Goal: Task Accomplishment & Management: Use online tool/utility

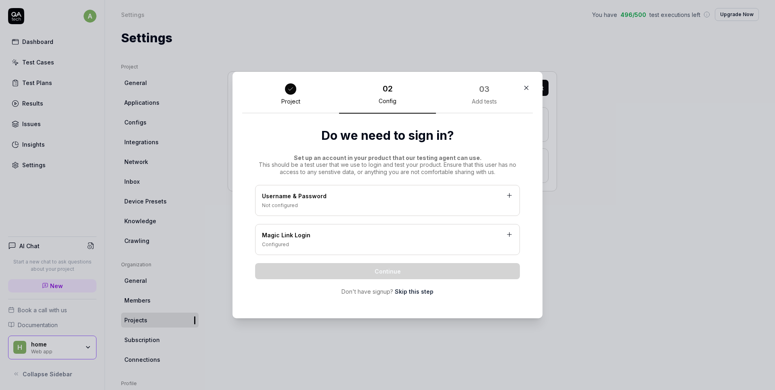
click at [333, 199] on div "Username & Password" at bounding box center [387, 197] width 251 height 10
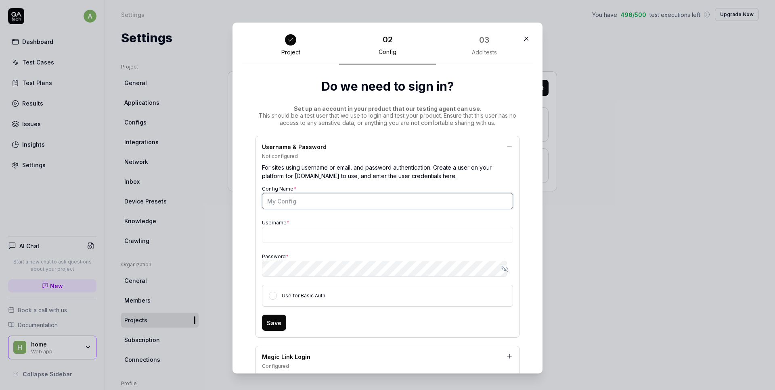
click at [320, 204] on input "Config Name *" at bounding box center [387, 201] width 251 height 16
type input "SF_oleksii_c"
click at [294, 231] on input "Username *" at bounding box center [387, 235] width 251 height 16
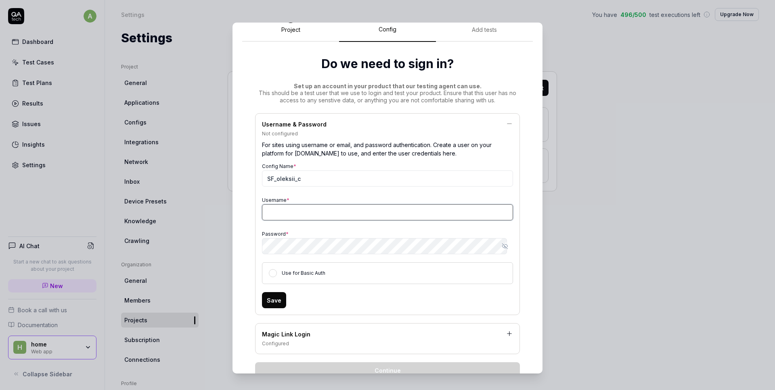
scroll to position [4, 0]
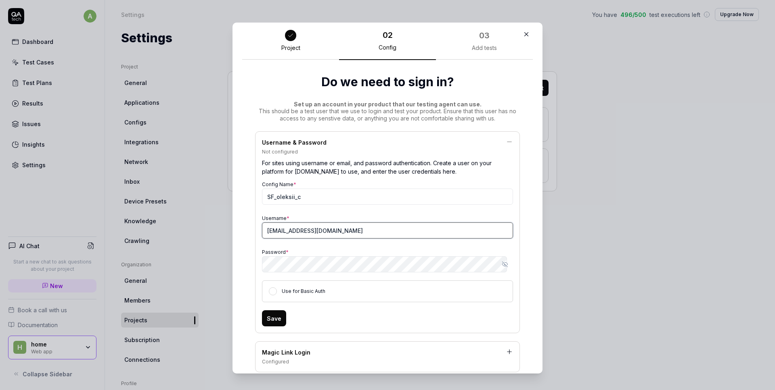
type input "[EMAIL_ADDRESS][DOMAIN_NAME]"
click at [290, 273] on div "Config Name * SF_oleksii_c Username * [PERSON_NAME][EMAIL_ADDRESS][DOMAIN_NAME]…" at bounding box center [387, 240] width 251 height 123
click at [504, 263] on icon "button" at bounding box center [505, 264] width 3 height 3
click at [502, 263] on icon "button" at bounding box center [504, 265] width 5 height 4
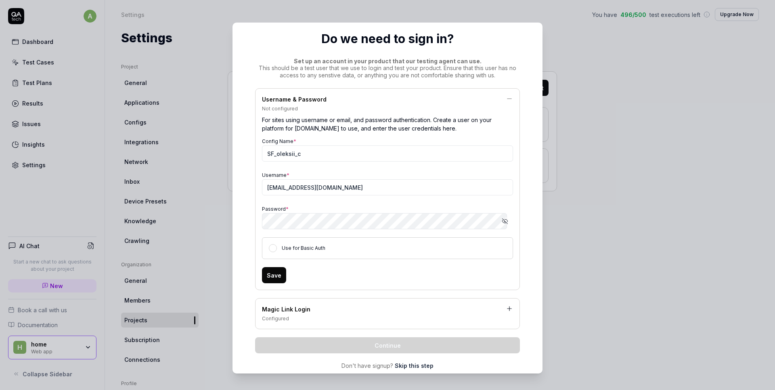
scroll to position [67, 0]
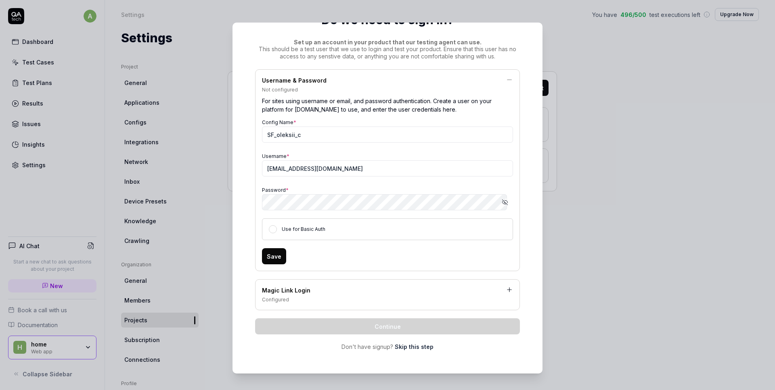
click at [267, 260] on button "Save" at bounding box center [274, 256] width 24 height 16
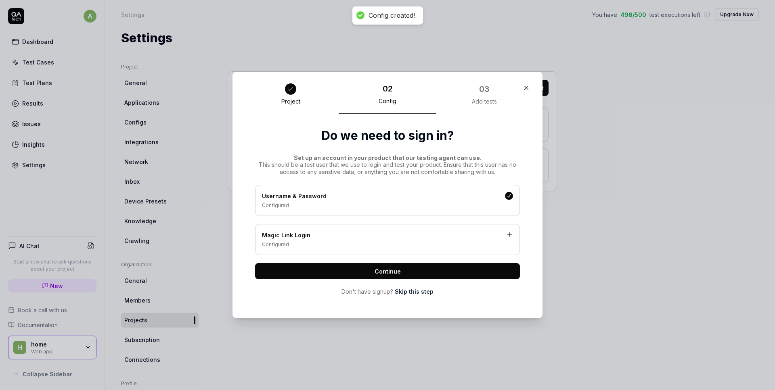
click at [391, 269] on span "Continue" at bounding box center [387, 271] width 26 height 8
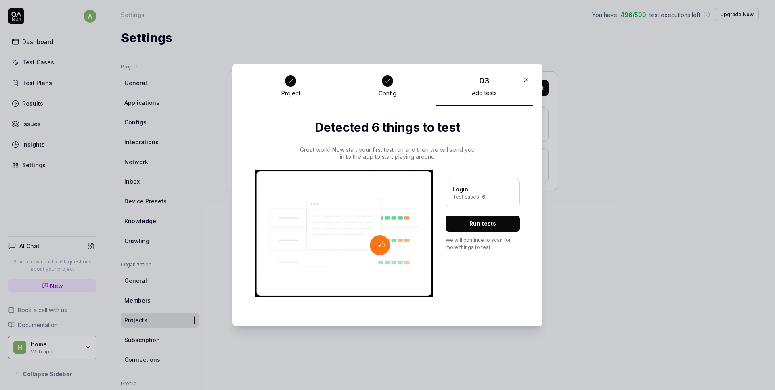
click at [480, 221] on button "Run tests" at bounding box center [482, 224] width 74 height 16
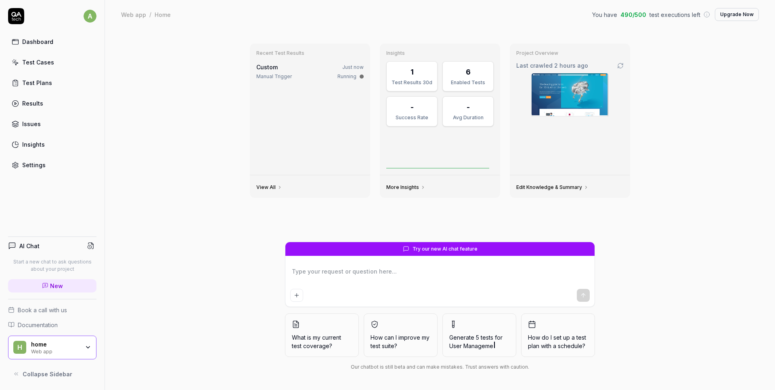
click at [80, 346] on div "home Web app" at bounding box center [58, 348] width 54 height 14
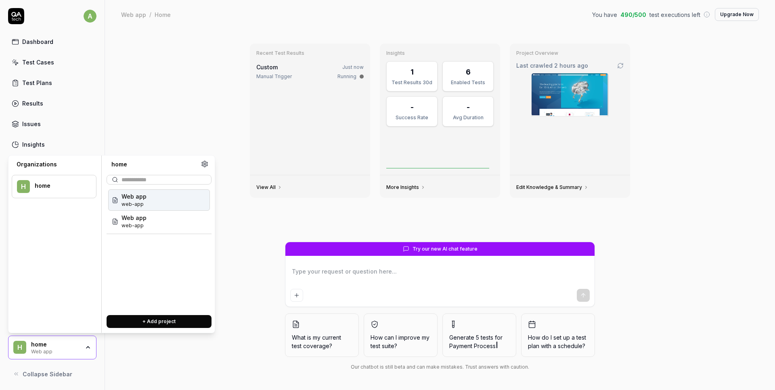
click at [205, 165] on icon at bounding box center [204, 164] width 7 height 7
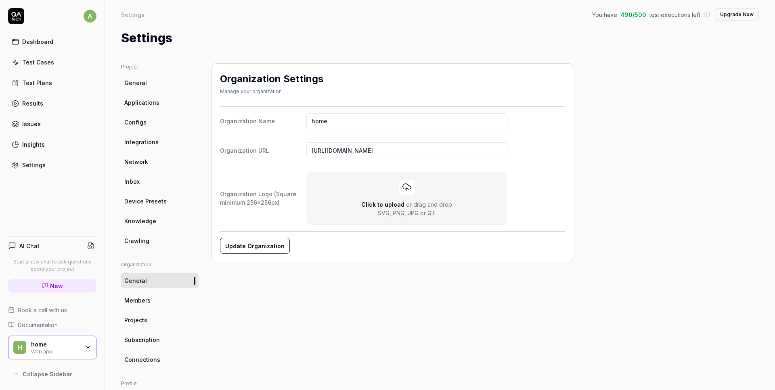
click at [144, 322] on span "Projects" at bounding box center [135, 320] width 23 height 8
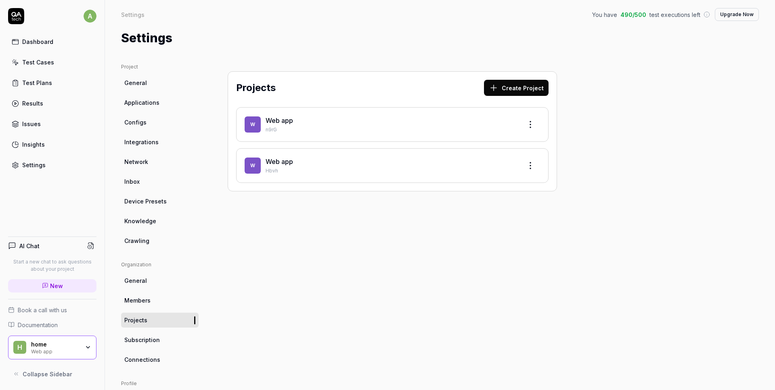
click at [526, 119] on html "a Dashboard Test Cases Test Plans Results Issues Insights Settings AI Chat Star…" at bounding box center [387, 195] width 775 height 390
click at [501, 157] on div "Edit" at bounding box center [499, 162] width 77 height 18
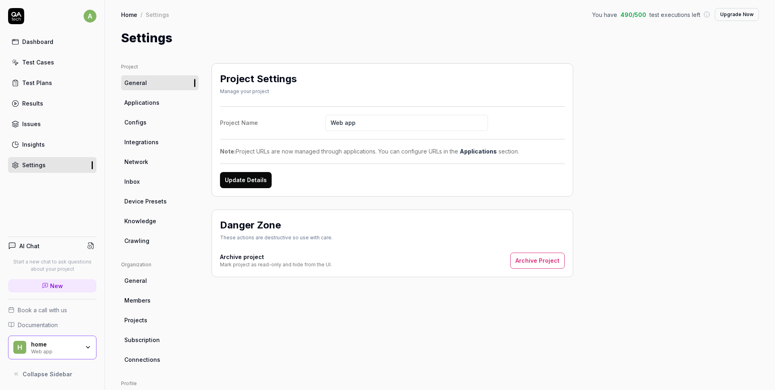
click at [249, 180] on button "Update Details" at bounding box center [246, 180] width 52 height 16
click at [387, 127] on input "Web app" at bounding box center [406, 123] width 163 height 16
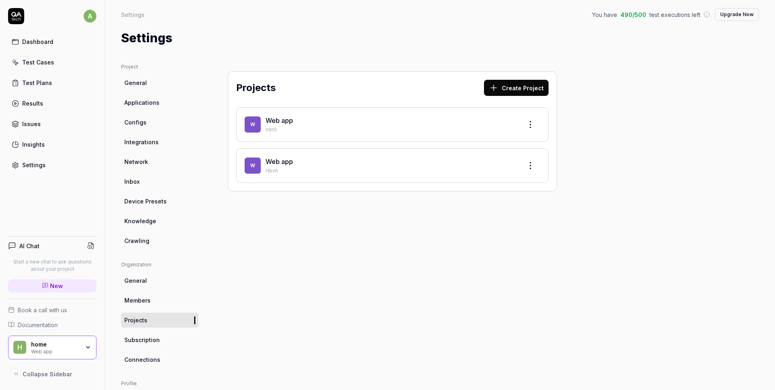
click at [530, 162] on html "a Dashboard Test Cases Test Plans Results Issues Insights Settings AI Chat Star…" at bounding box center [387, 195] width 775 height 390
click at [497, 212] on div "Options Edit" at bounding box center [499, 193] width 77 height 37
click at [497, 206] on div "Edit" at bounding box center [499, 203] width 77 height 18
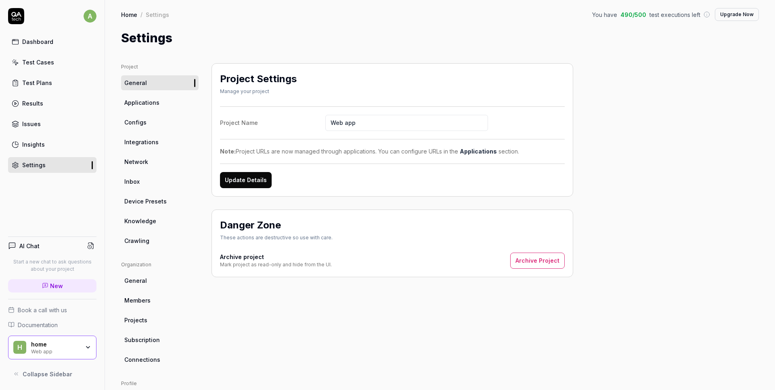
click at [276, 333] on div "Project Settings Manage your project Project Name Web app Note: Project URLs ar…" at bounding box center [391, 264] width 361 height 403
click at [83, 343] on div "home Web app" at bounding box center [58, 348] width 54 height 14
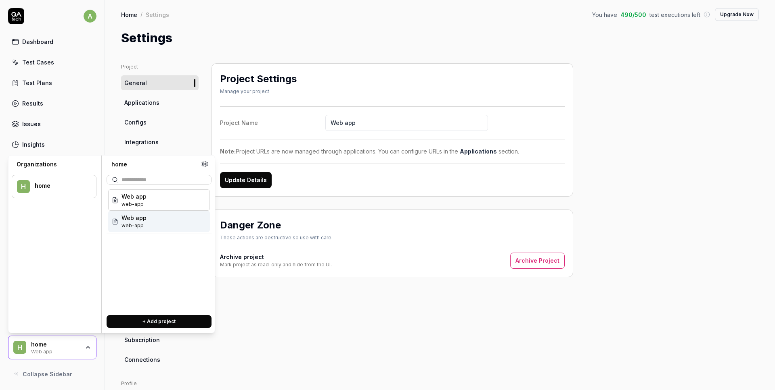
click at [148, 226] on div "Web app web-app" at bounding box center [159, 221] width 102 height 21
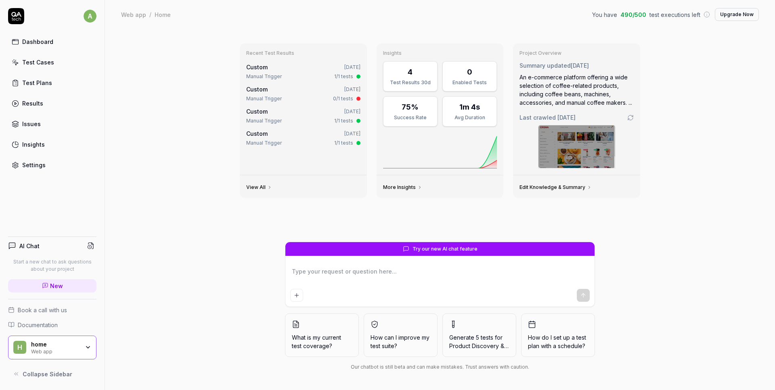
click at [86, 347] on icon "button" at bounding box center [87, 348] width 3 height 2
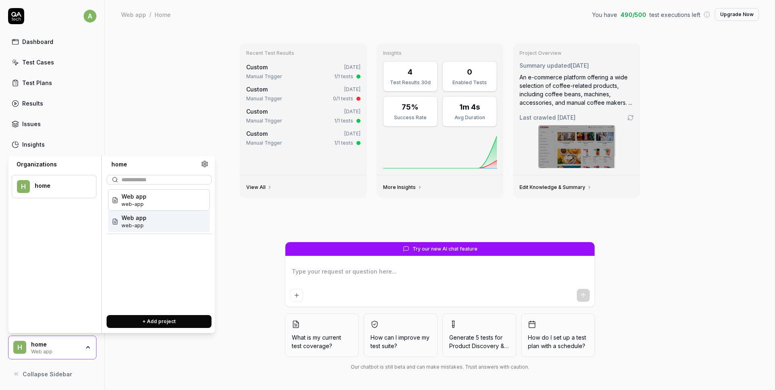
click at [141, 226] on span "web-app" at bounding box center [133, 225] width 25 height 7
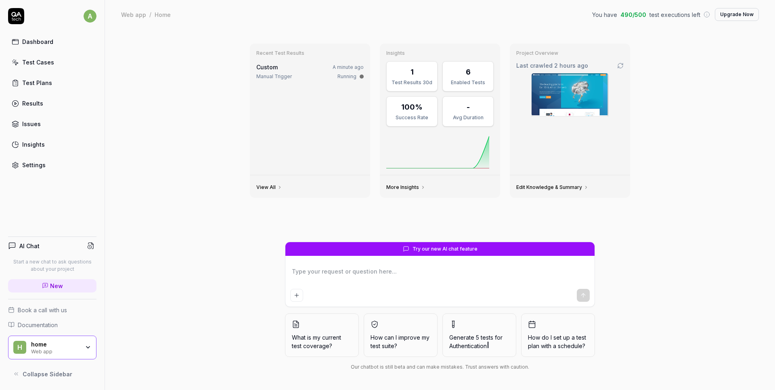
click at [81, 341] on div "home Web app" at bounding box center [58, 348] width 54 height 14
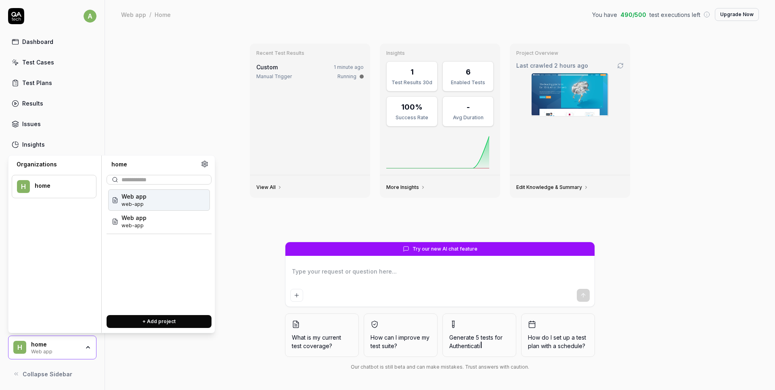
type textarea "*"
click at [206, 163] on icon at bounding box center [205, 164] width 6 height 6
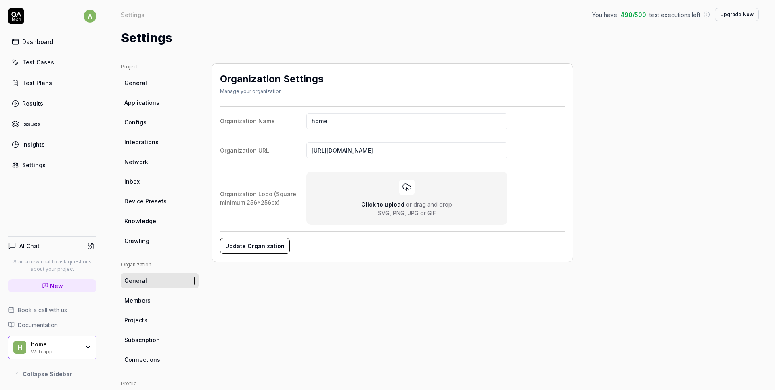
click at [149, 324] on link "Projects" at bounding box center [159, 320] width 77 height 15
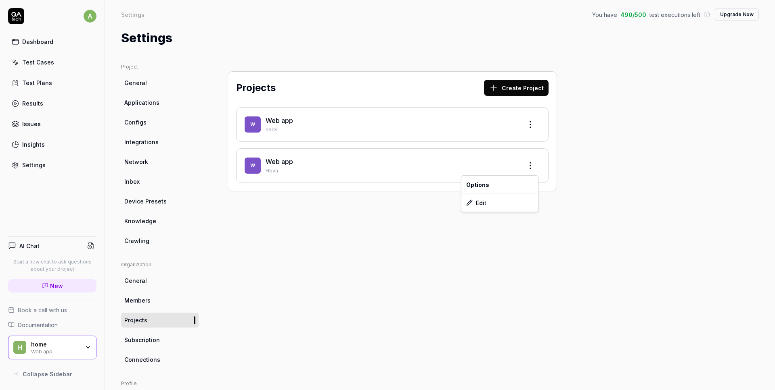
click at [533, 167] on html "a Dashboard Test Cases Test Plans Results Issues Insights Settings AI Chat Star…" at bounding box center [387, 195] width 775 height 390
click at [486, 207] on div "Edit" at bounding box center [499, 203] width 77 height 18
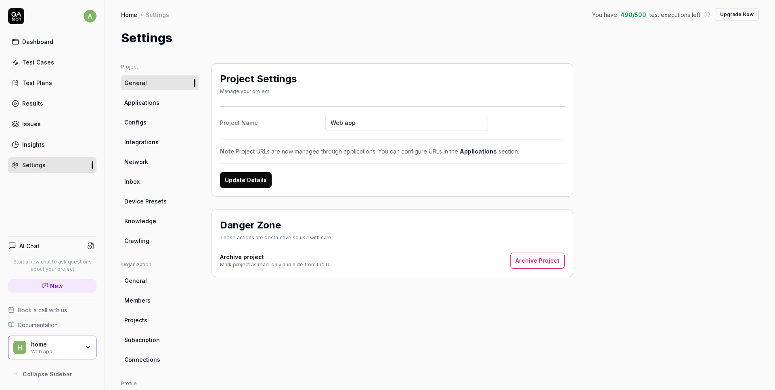
drag, startPoint x: 364, startPoint y: 125, endPoint x: 332, endPoint y: 123, distance: 31.9
click at [332, 123] on input "Web app" at bounding box center [406, 123] width 163 height 16
type input "SF"
click at [245, 184] on button "Update Details" at bounding box center [246, 180] width 52 height 16
click at [232, 31] on div "Settings" at bounding box center [439, 38] width 637 height 18
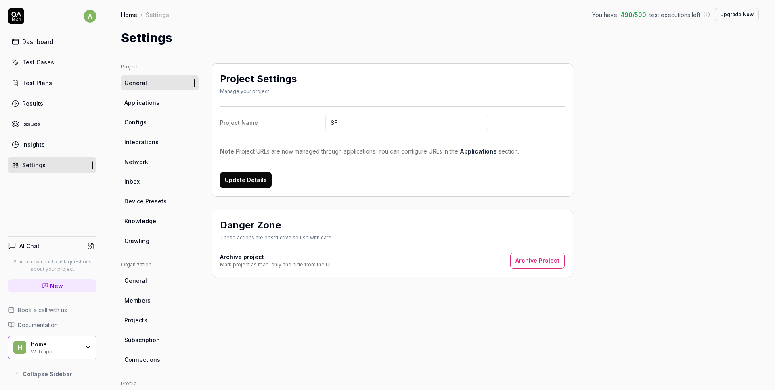
click at [44, 46] on link "Dashboard" at bounding box center [52, 42] width 88 height 16
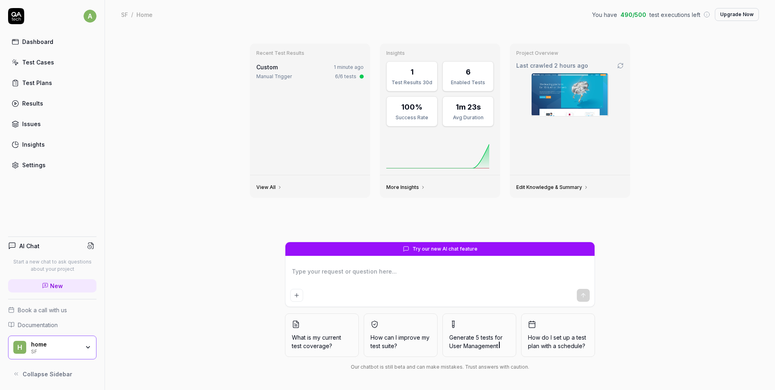
type textarea "*"
click at [46, 88] on link "Test Plans" at bounding box center [52, 83] width 88 height 16
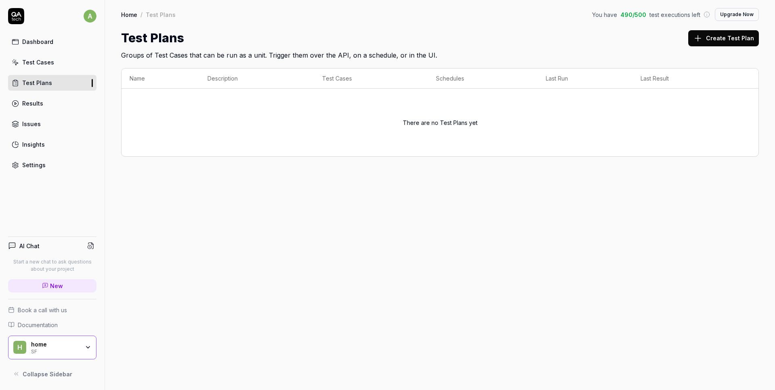
click at [735, 46] on button "Create Test Plan" at bounding box center [723, 38] width 71 height 16
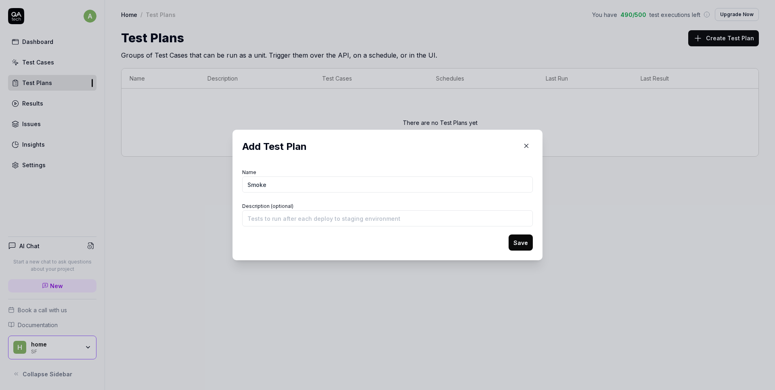
type input "Smoke S"
type input "Smoke Test Plan"
click at [516, 246] on button "Save" at bounding box center [520, 243] width 24 height 16
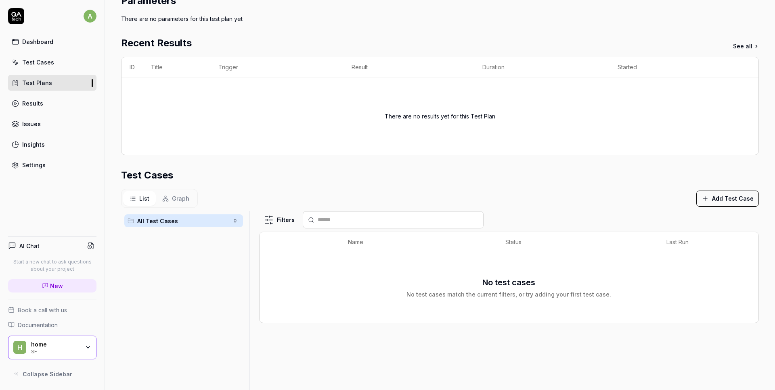
scroll to position [92, 0]
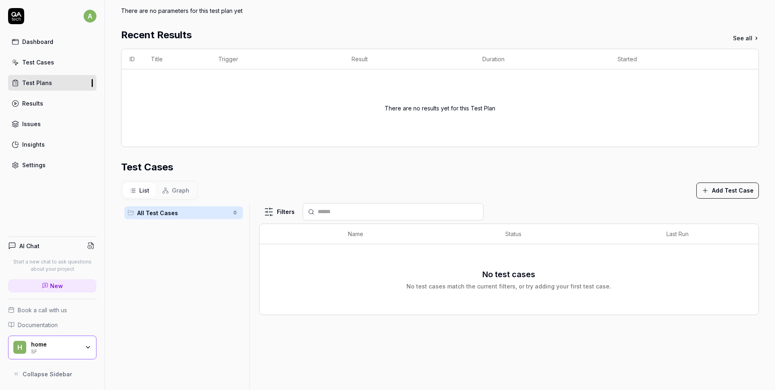
click at [706, 192] on button "Add Test Case" at bounding box center [727, 191] width 63 height 16
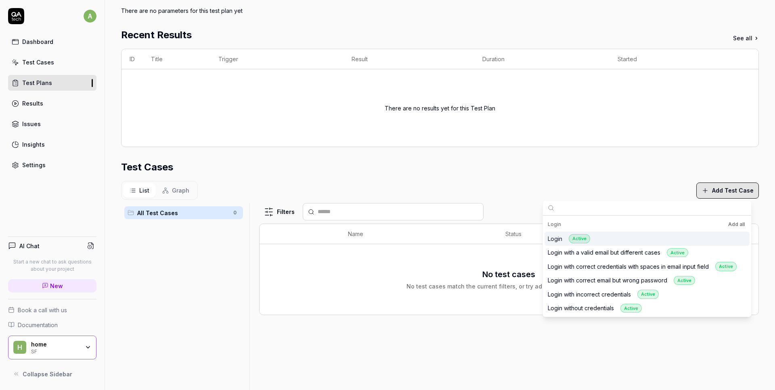
click at [534, 186] on div "List Graph Add Test Case" at bounding box center [439, 190] width 637 height 19
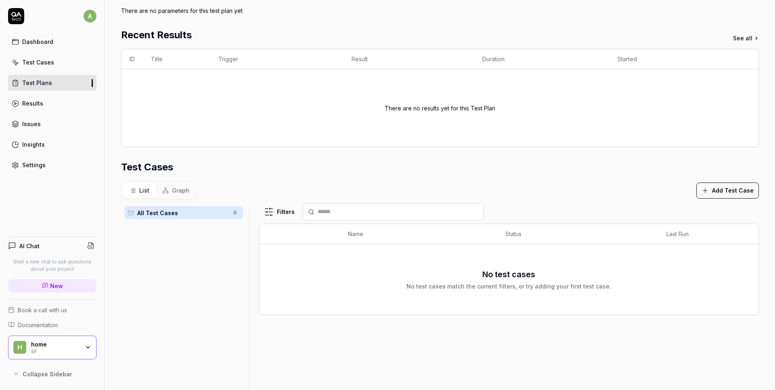
scroll to position [91, 0]
click at [701, 192] on icon "button" at bounding box center [704, 192] width 7 height 7
click at [502, 184] on div "List Graph Add Test Case" at bounding box center [439, 192] width 637 height 19
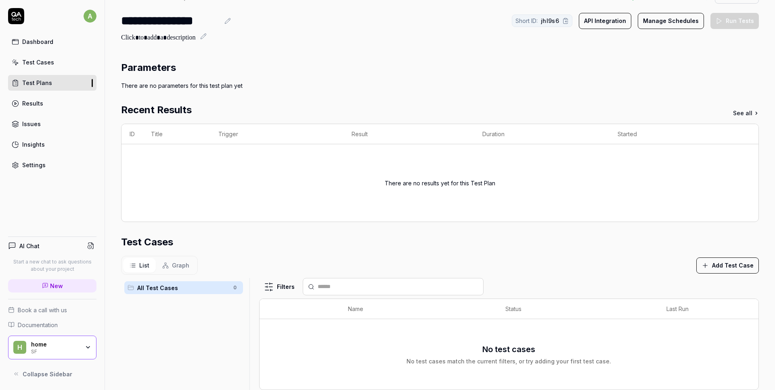
scroll to position [0, 0]
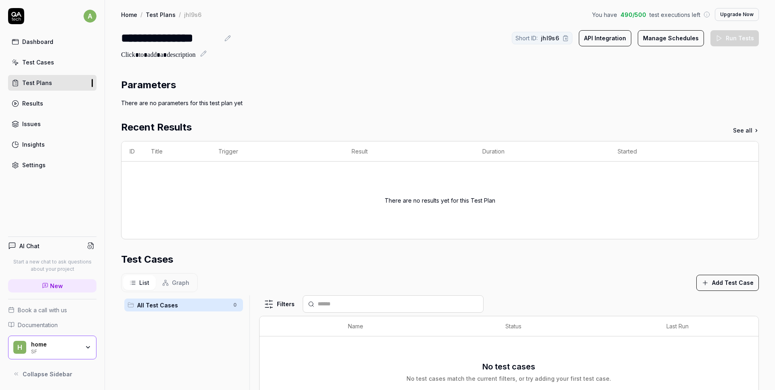
click at [754, 138] on div "Parameters There are no parameters for this test plan yet Recent Results See al…" at bounding box center [440, 305] width 670 height 471
click at [749, 134] on link "See all" at bounding box center [746, 130] width 26 height 8
click at [43, 61] on div "Test Cases" at bounding box center [38, 62] width 32 height 8
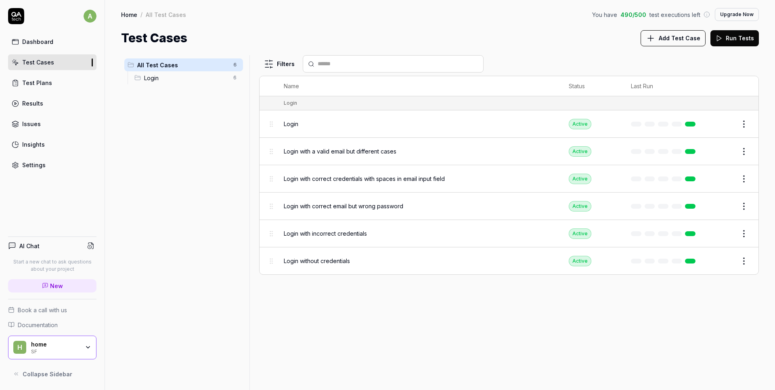
click at [170, 85] on ul "All Test Cases 6 Login 6" at bounding box center [183, 71] width 125 height 32
click at [680, 40] on span "Add Test Case" at bounding box center [679, 38] width 42 height 8
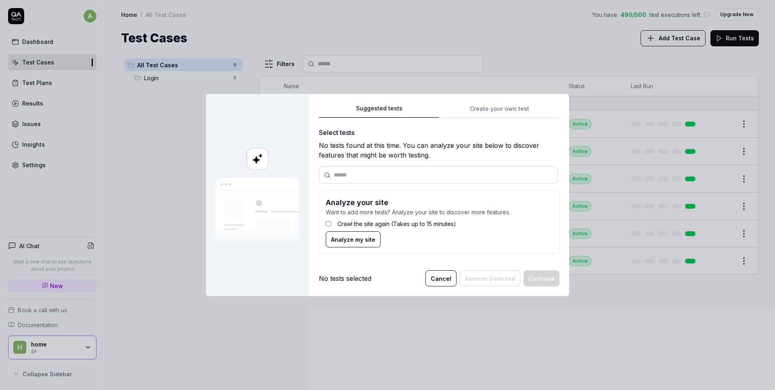
click at [390, 112] on button "Suggested tests" at bounding box center [379, 111] width 120 height 15
click at [374, 177] on input "text" at bounding box center [443, 175] width 219 height 8
click at [343, 236] on span "Analyze my site" at bounding box center [353, 240] width 44 height 8
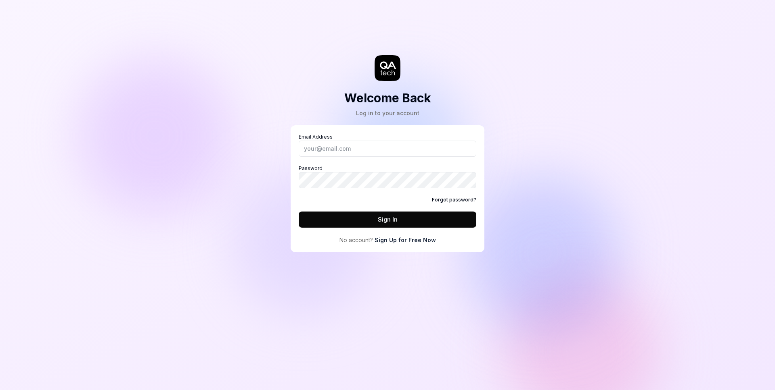
click at [313, 157] on div "Email Address Password Forgot password? Sign In" at bounding box center [387, 181] width 177 height 94
click at [316, 152] on input "Email Address" at bounding box center [387, 149] width 177 height 16
type input "щ"
type input "alex.cherevatiy@gmail.com"
click at [378, 217] on button "Sign In" at bounding box center [387, 220] width 177 height 16
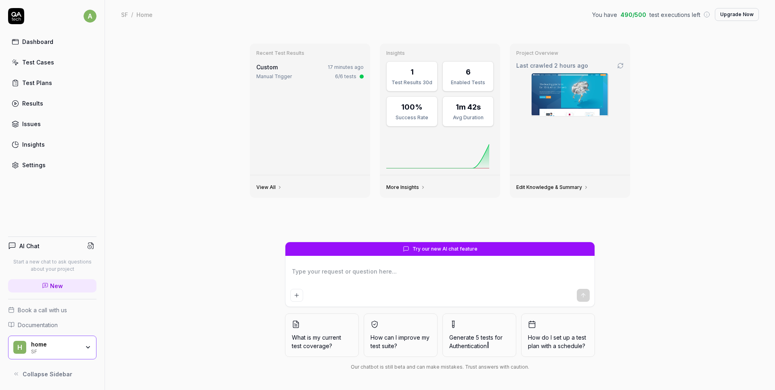
click at [49, 66] on div "Test Cases" at bounding box center [38, 62] width 32 height 8
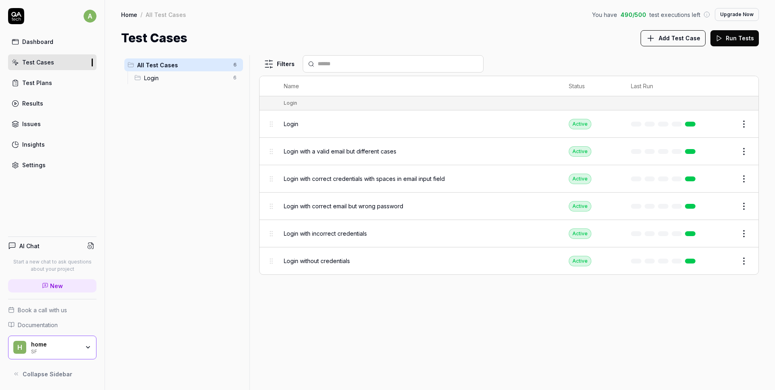
click at [661, 44] on button "Add Test Case" at bounding box center [672, 38] width 65 height 16
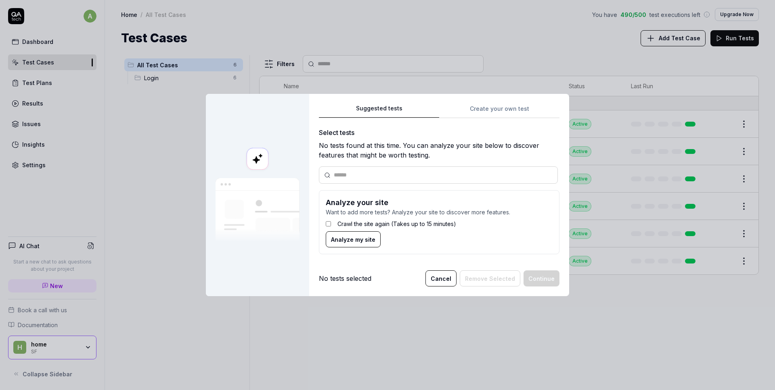
click at [354, 239] on span "Analyze my site" at bounding box center [353, 240] width 44 height 8
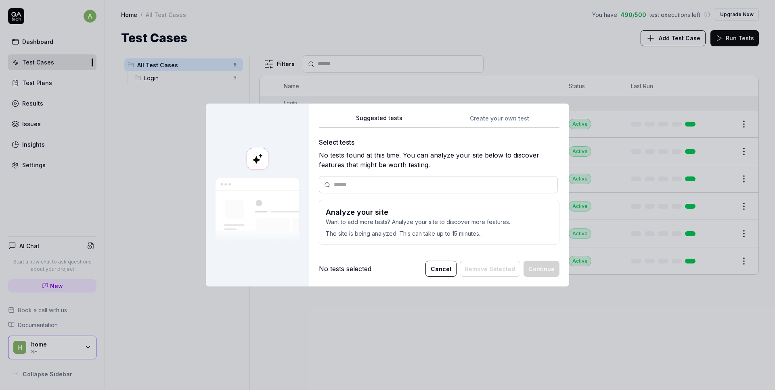
click at [382, 230] on div "Login with incorrect credentials" at bounding box center [418, 234] width 269 height 8
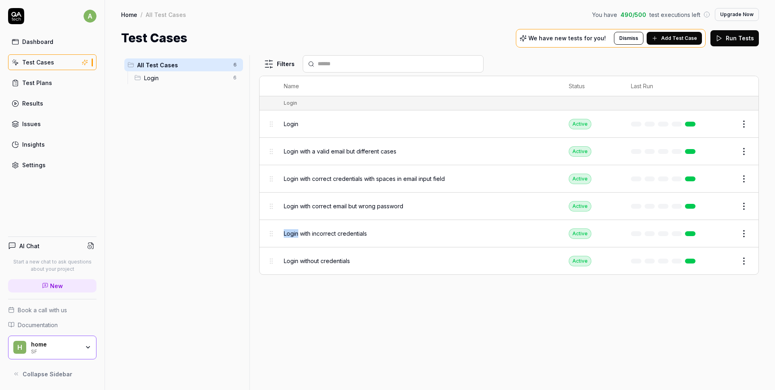
click at [382, 230] on div "Login with incorrect credentials" at bounding box center [418, 234] width 269 height 8
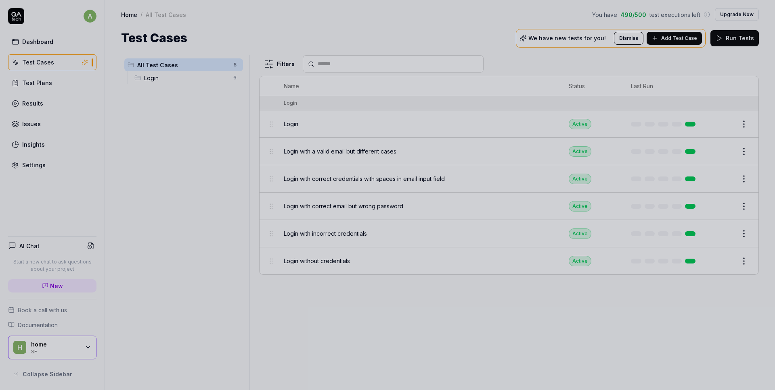
click at [513, 299] on div at bounding box center [387, 195] width 775 height 390
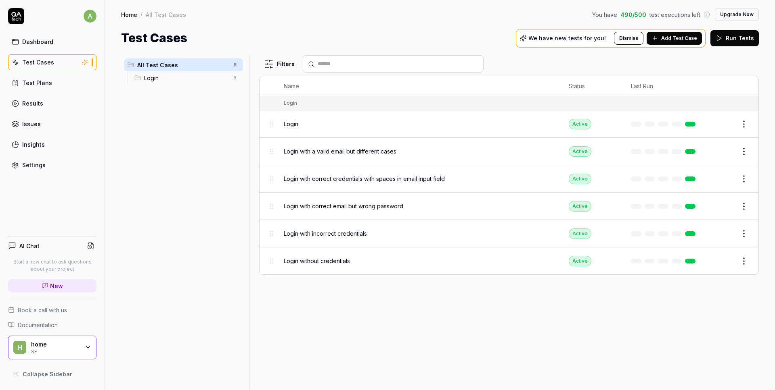
click at [84, 63] on icon at bounding box center [84, 62] width 7 height 6
click at [688, 38] on span "Add Test Case" at bounding box center [679, 38] width 36 height 7
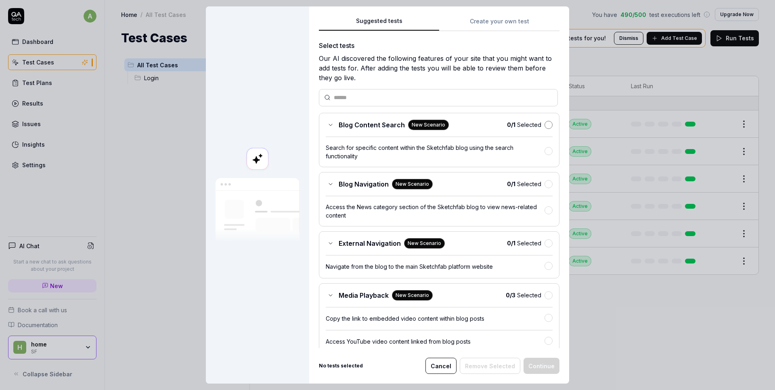
click at [544, 125] on button "button" at bounding box center [548, 125] width 8 height 8
click at [544, 183] on button "button" at bounding box center [548, 184] width 8 height 8
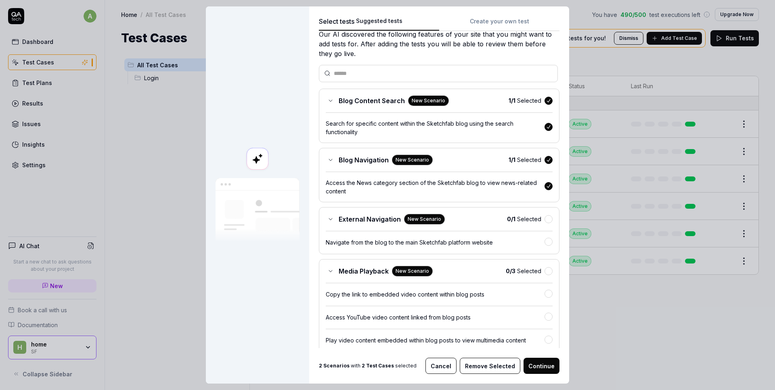
scroll to position [37, 0]
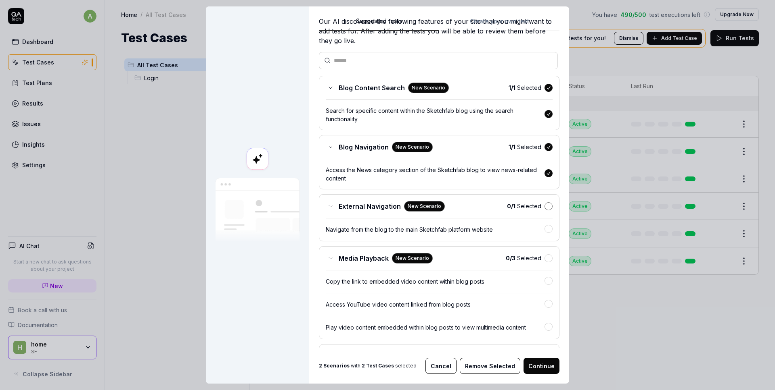
click at [544, 208] on button "button" at bounding box center [548, 207] width 8 height 8
click at [544, 258] on button "button" at bounding box center [548, 258] width 8 height 8
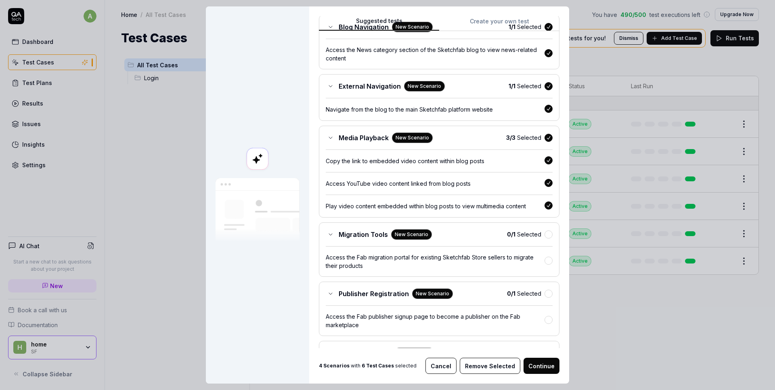
scroll to position [124, 0]
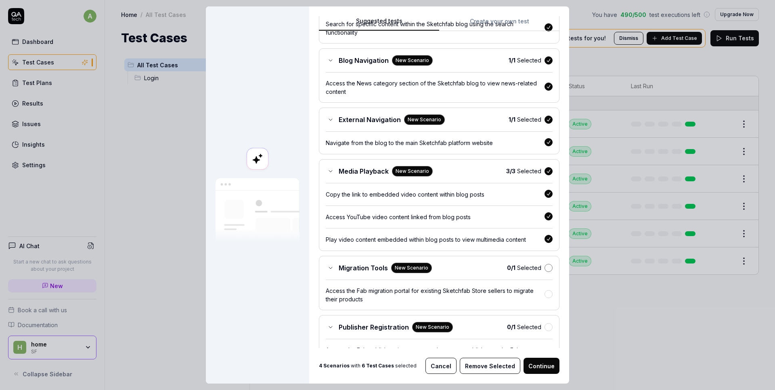
click at [544, 269] on button "button" at bounding box center [548, 268] width 8 height 8
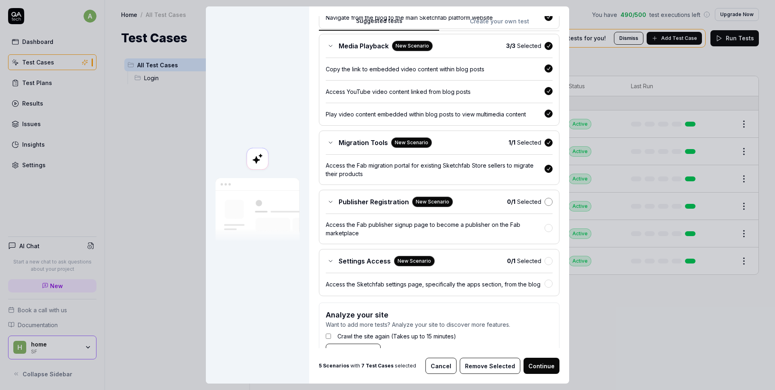
click at [544, 205] on button "button" at bounding box center [548, 202] width 8 height 8
click at [544, 259] on button "button" at bounding box center [548, 261] width 8 height 8
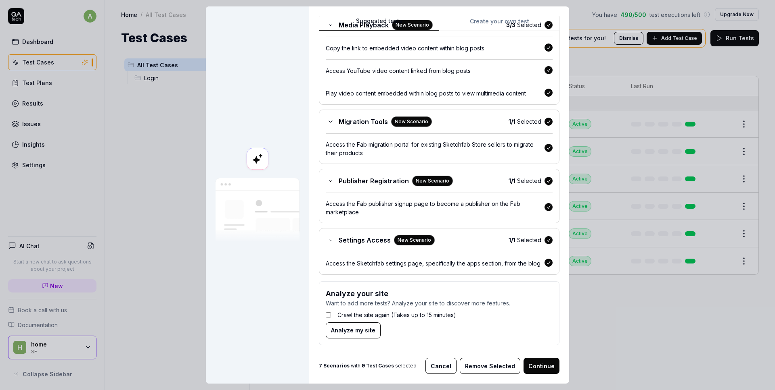
scroll to position [282, 0]
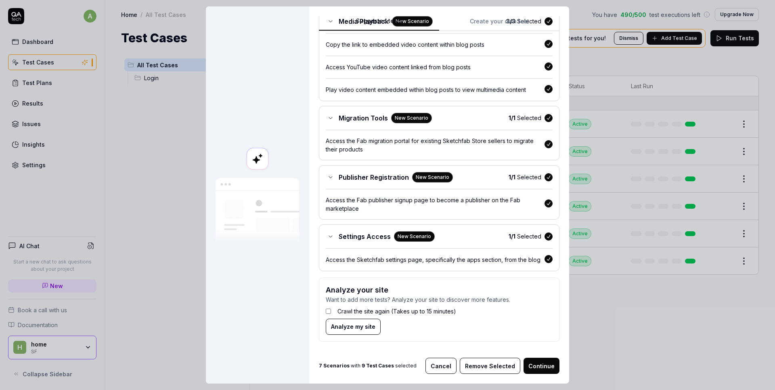
click at [540, 361] on button "Continue" at bounding box center [541, 366] width 36 height 16
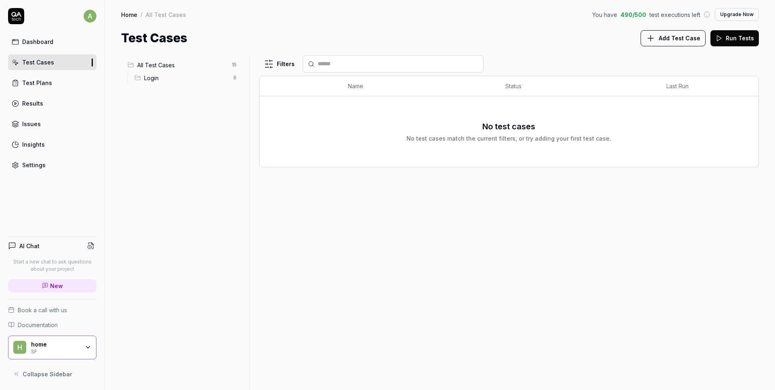
click at [161, 69] on span "All Test Cases" at bounding box center [182, 65] width 90 height 8
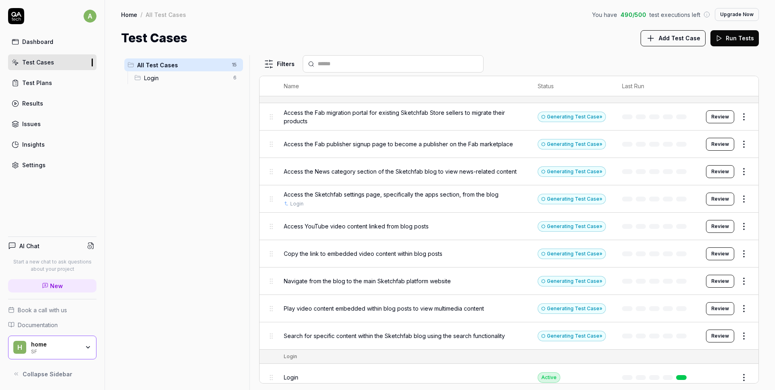
click at [336, 199] on div "Access the Sketchfab settings page, specifically the apps section, from the blo…" at bounding box center [403, 198] width 238 height 17
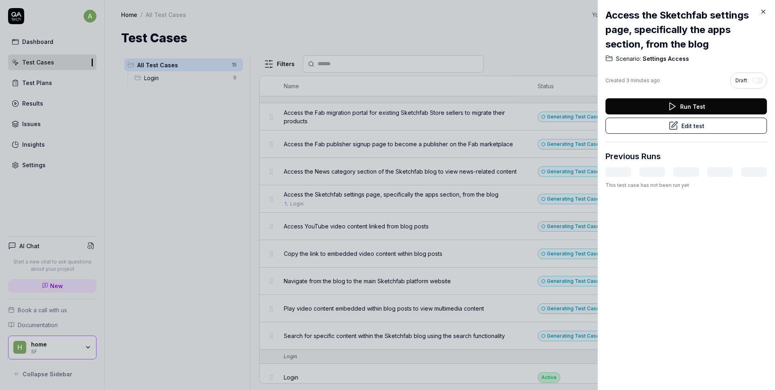
click at [693, 133] on button "Edit test" at bounding box center [685, 126] width 161 height 16
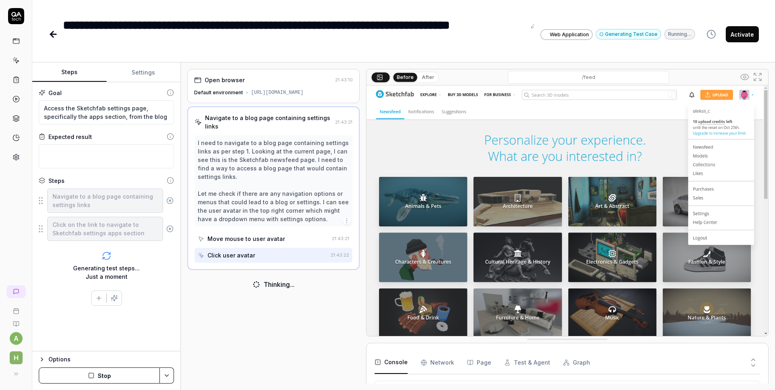
scroll to position [59, 0]
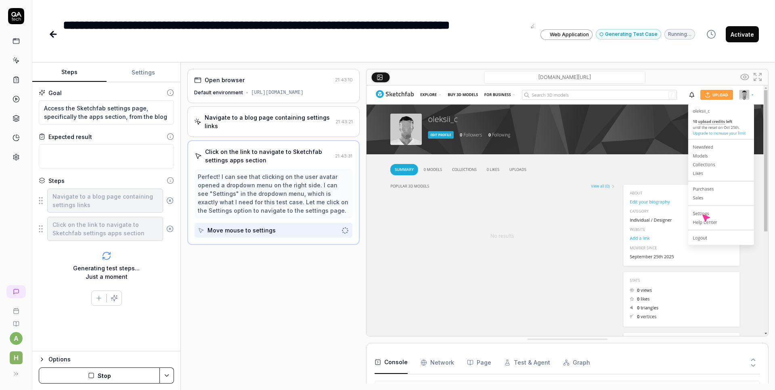
click at [56, 36] on icon at bounding box center [53, 34] width 10 height 10
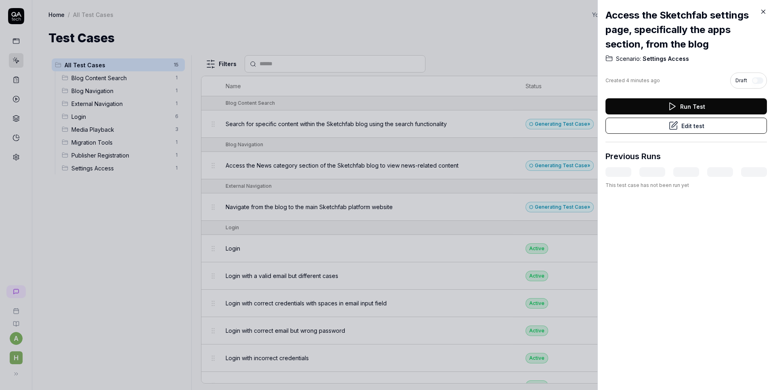
click at [764, 13] on icon at bounding box center [763, 12] width 4 height 4
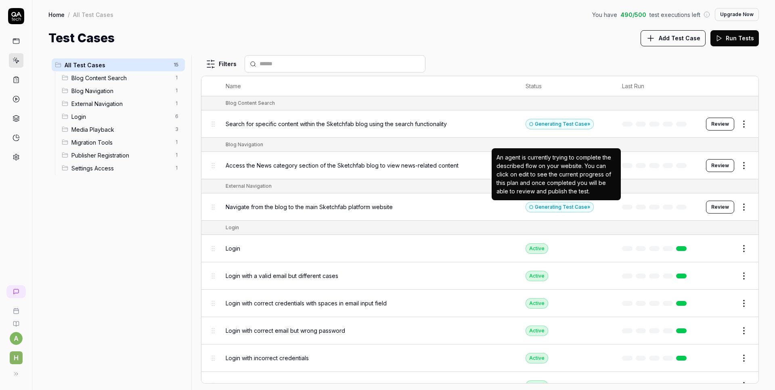
click at [557, 205] on div "Generating Test Case »" at bounding box center [559, 207] width 68 height 10
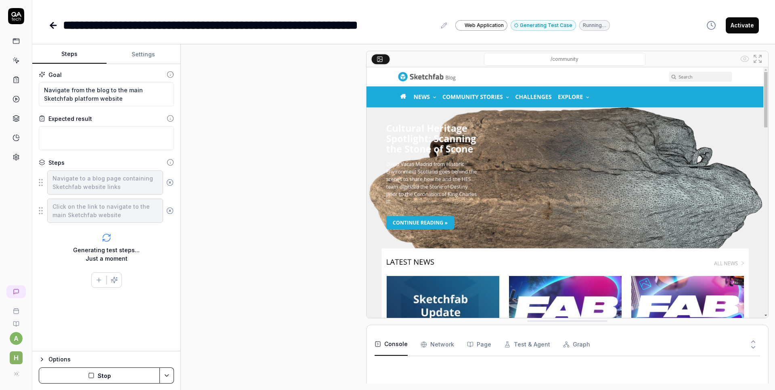
type textarea "*"
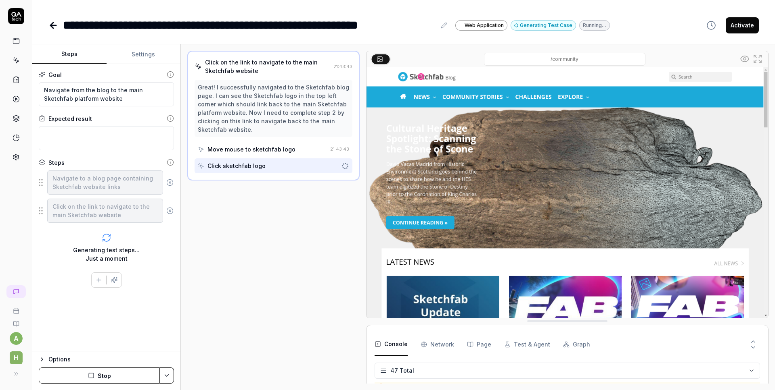
scroll to position [769, 0]
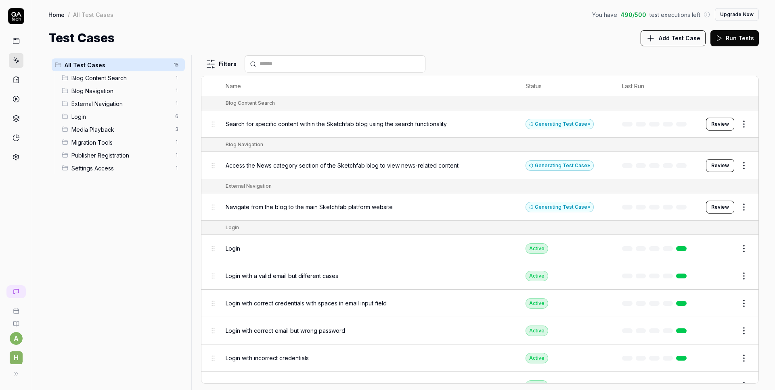
click at [677, 35] on span "Add Test Case" at bounding box center [679, 38] width 42 height 8
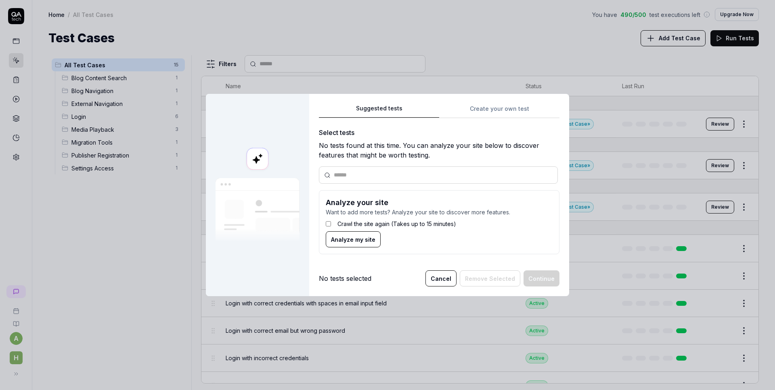
click at [369, 110] on button "Suggested tests" at bounding box center [379, 111] width 120 height 15
click at [338, 242] on span "Analyze my site" at bounding box center [353, 240] width 44 height 8
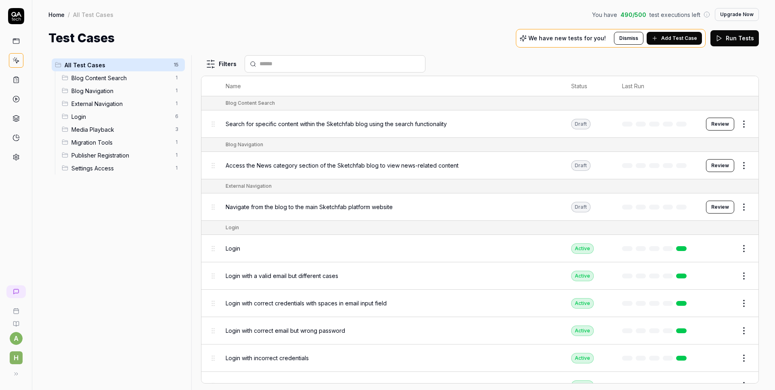
click at [665, 38] on span "Add Test Case" at bounding box center [679, 38] width 36 height 7
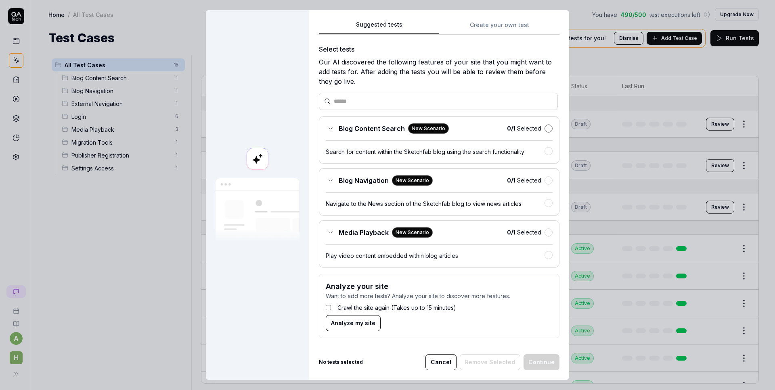
click at [544, 126] on button "button" at bounding box center [548, 129] width 8 height 8
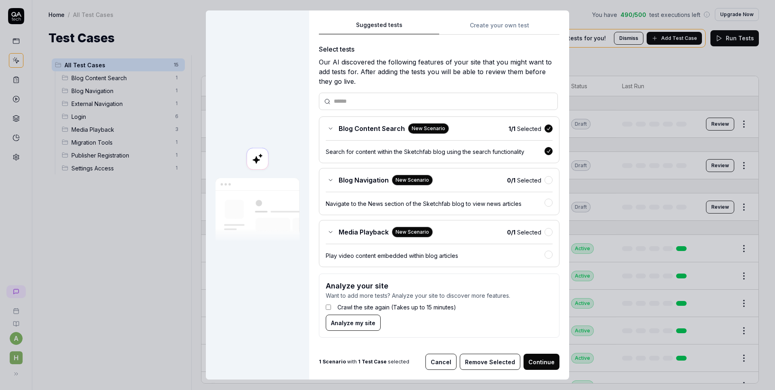
click at [543, 176] on div "0 / 1 Selected" at bounding box center [530, 180] width 46 height 8
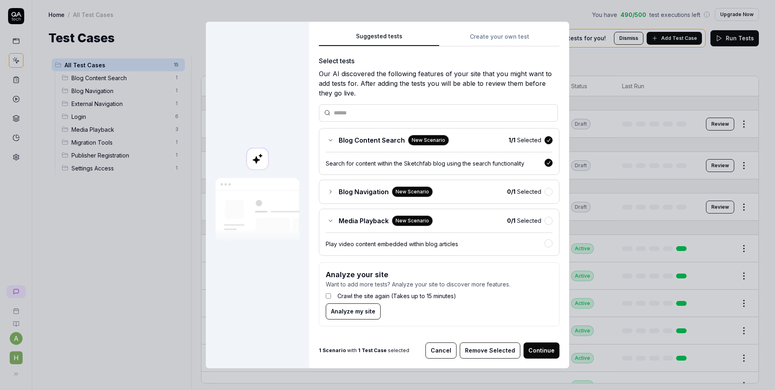
click at [539, 194] on div "0 / 1 Selected" at bounding box center [530, 192] width 46 height 8
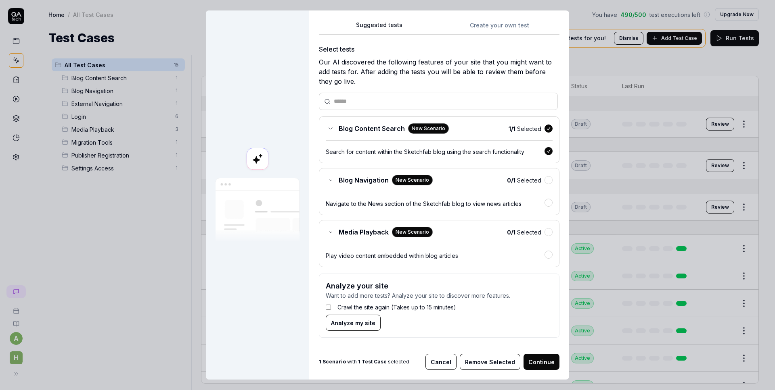
click at [538, 232] on div "0 / 1 Selected" at bounding box center [530, 232] width 46 height 8
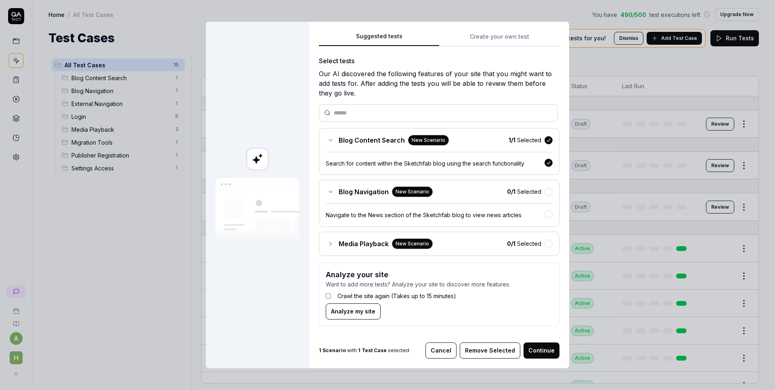
click at [540, 209] on div "Navigate to the News section of the Sketchfab blog to view news articles" at bounding box center [439, 212] width 227 height 17
click at [545, 245] on button "button" at bounding box center [548, 244] width 8 height 8
click at [348, 314] on span "Analyze my site" at bounding box center [353, 311] width 44 height 8
